Goal: Task Accomplishment & Management: Use online tool/utility

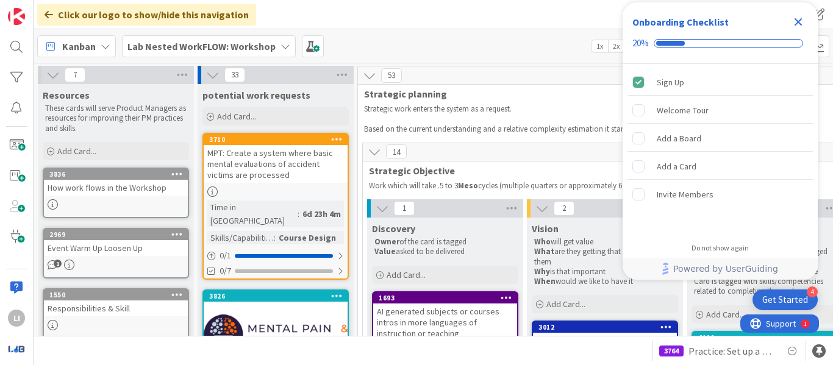
click at [798, 18] on icon "Close Checklist" at bounding box center [798, 22] width 15 height 15
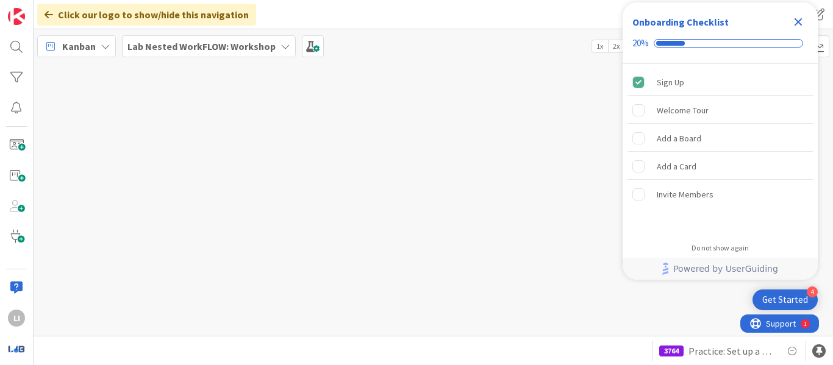
click at [800, 24] on icon "Close Checklist" at bounding box center [798, 22] width 8 height 8
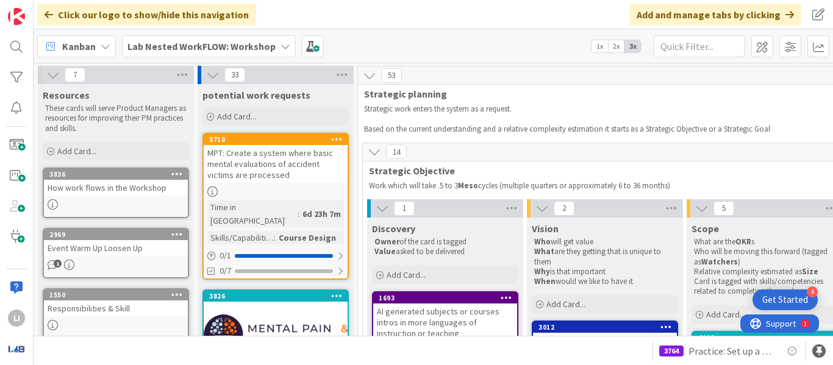
click at [244, 46] on b "Lab Nested WorkFLOW: Workshop" at bounding box center [201, 46] width 148 height 12
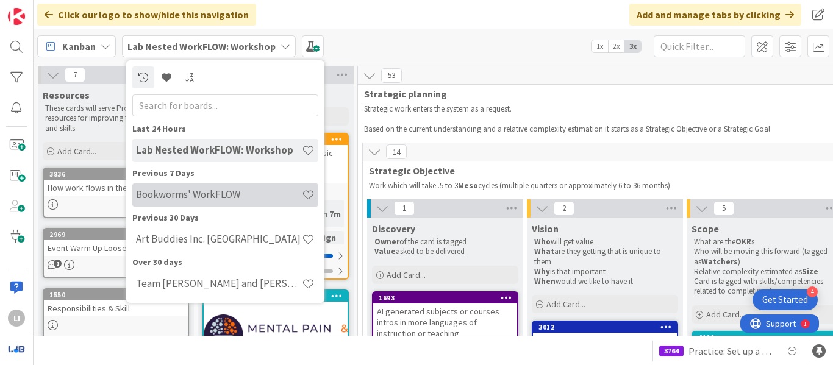
click at [202, 198] on h4 "Bookworms' WorkFLOW" at bounding box center [219, 194] width 166 height 12
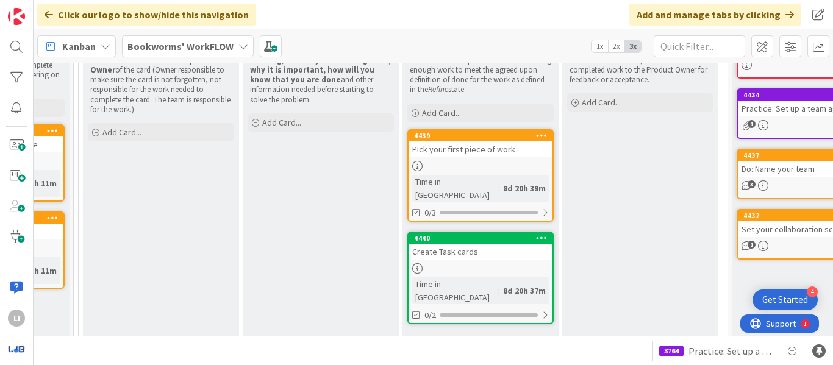
scroll to position [202, 285]
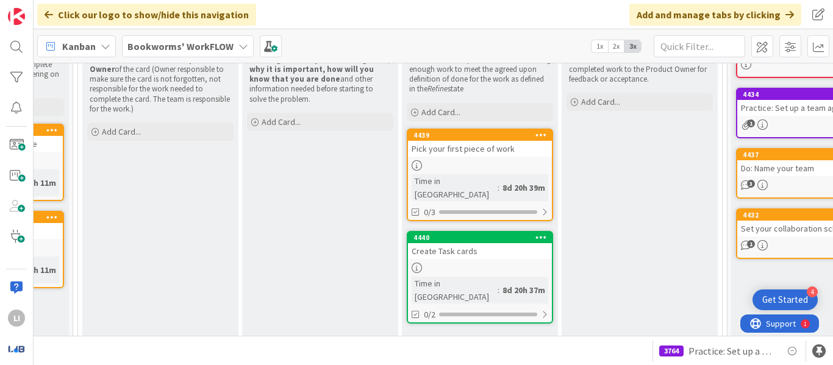
click at [482, 140] on div "4439" at bounding box center [480, 135] width 144 height 11
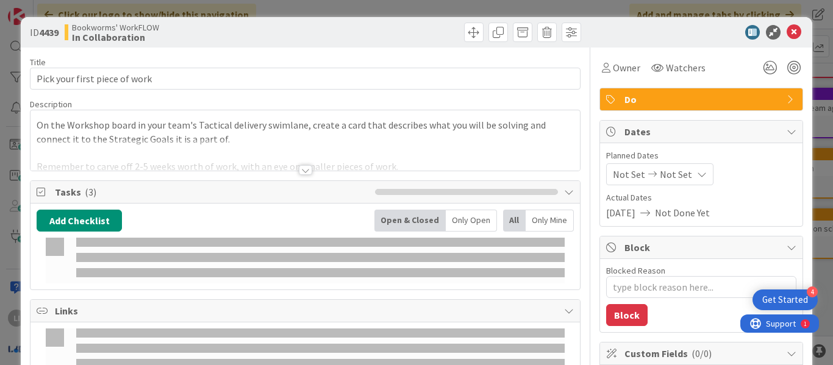
type textarea "x"
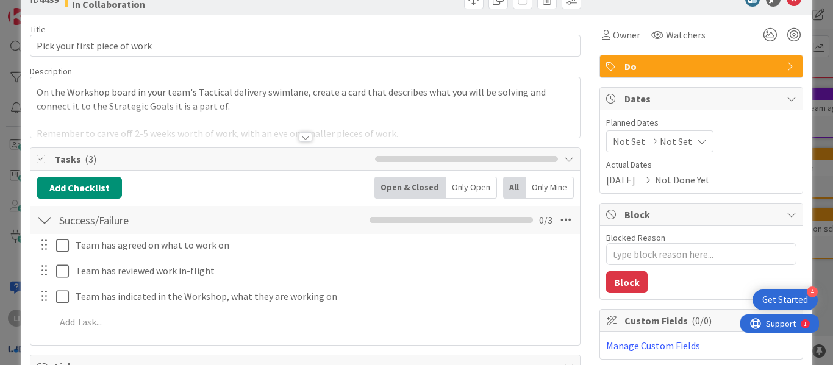
scroll to position [34, 0]
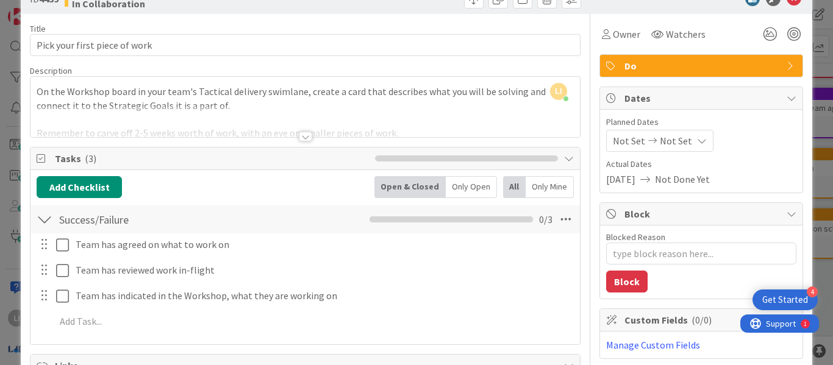
click at [301, 139] on div at bounding box center [305, 137] width 13 height 10
